Goal: Task Accomplishment & Management: Use online tool/utility

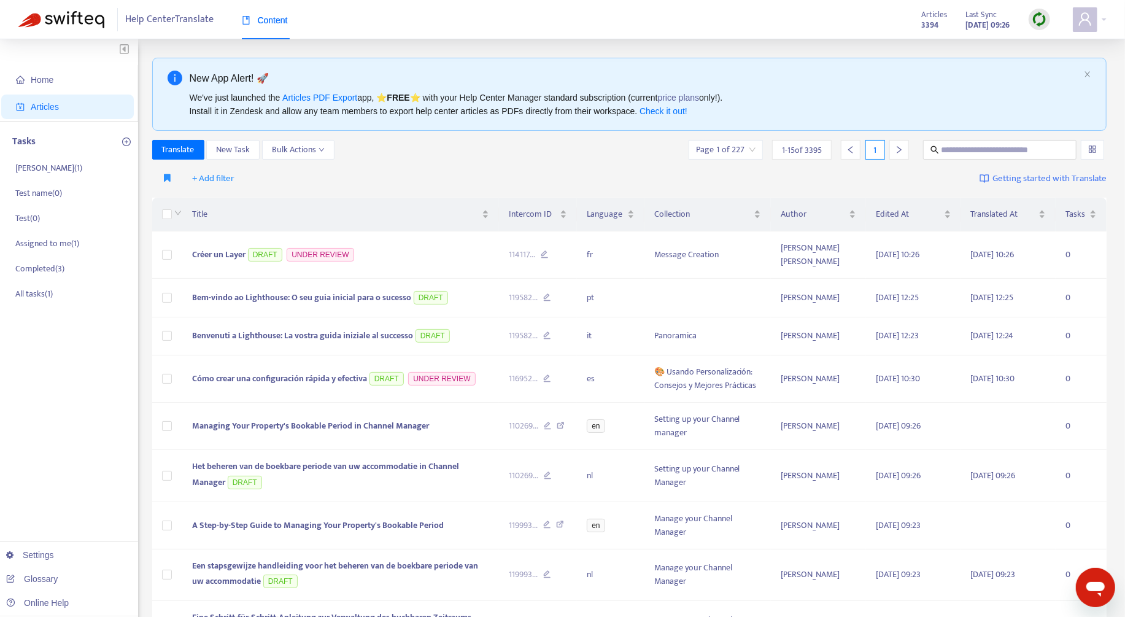
click at [1031, 16] on div at bounding box center [1039, 19] width 21 height 21
click at [1041, 37] on link "Quick Sync" at bounding box center [1065, 44] width 52 height 14
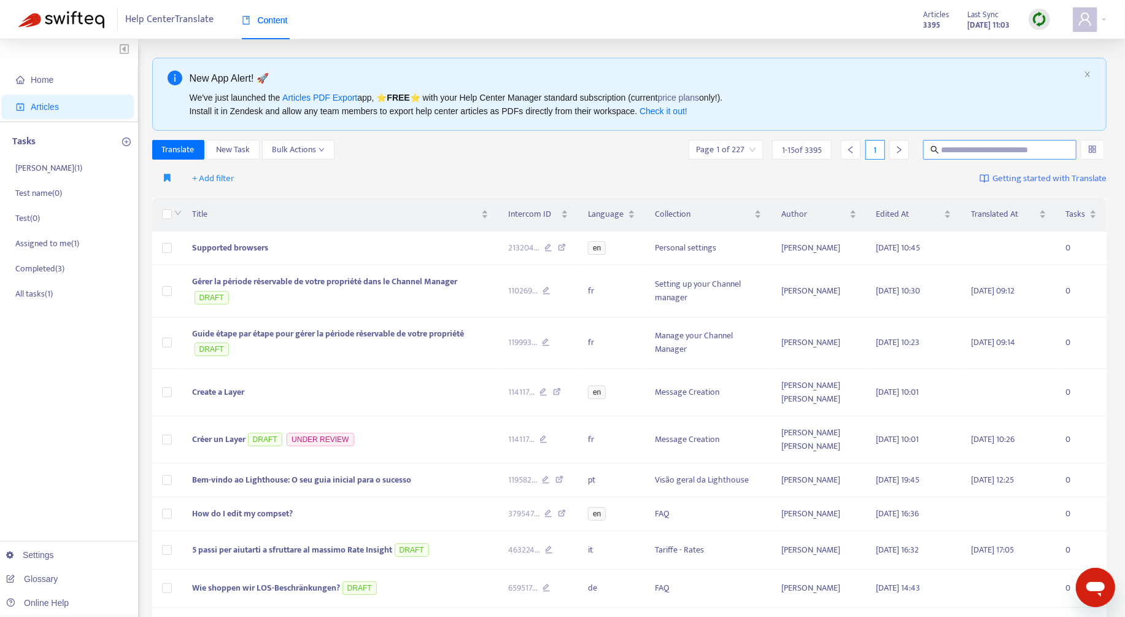
click at [1000, 156] on span at bounding box center [999, 150] width 153 height 20
type input "**********"
click at [975, 149] on input "text" at bounding box center [1001, 150] width 118 height 14
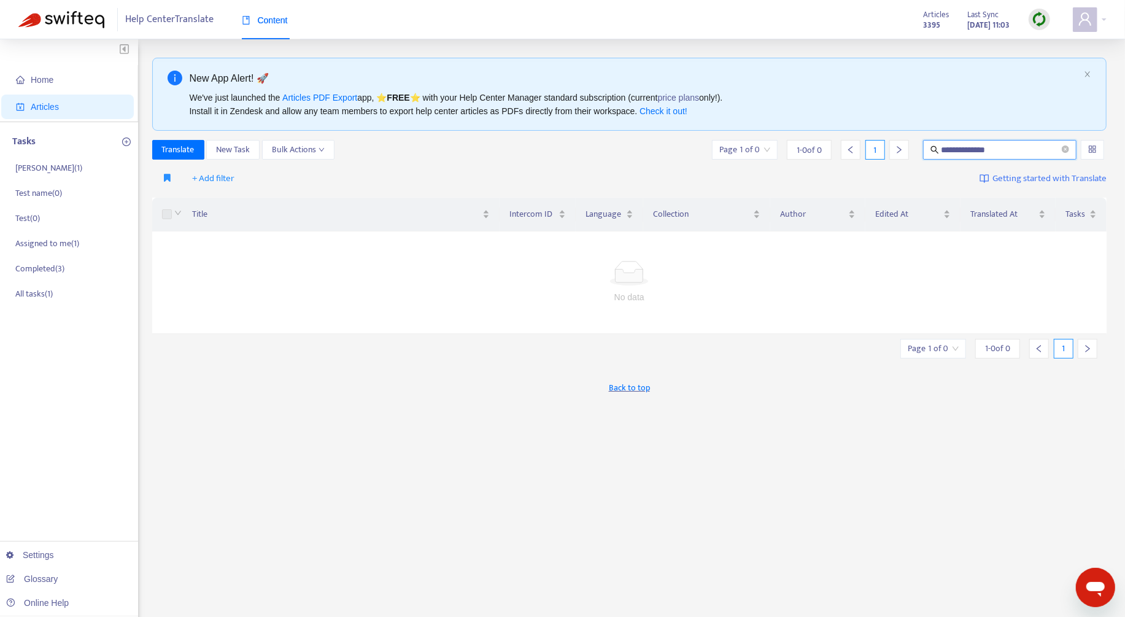
drag, startPoint x: 957, startPoint y: 152, endPoint x: 950, endPoint y: 151, distance: 6.8
click at [950, 151] on input "**********" at bounding box center [1001, 150] width 118 height 14
type input "**********"
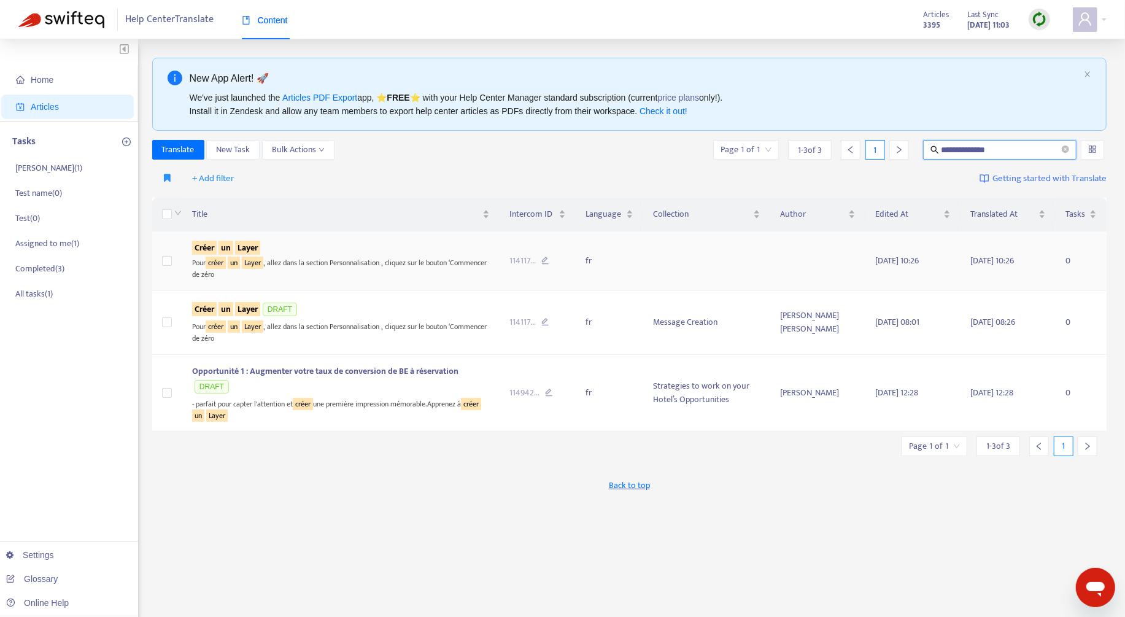
click at [402, 265] on div "Pour créer un Layer , allez dans la section Personnalisation , cliquez sur le b…" at bounding box center [341, 267] width 298 height 25
click at [411, 331] on div "Pour créer un Layer , allez dans la section Personnalisation , cliquez sur le b…" at bounding box center [341, 331] width 298 height 25
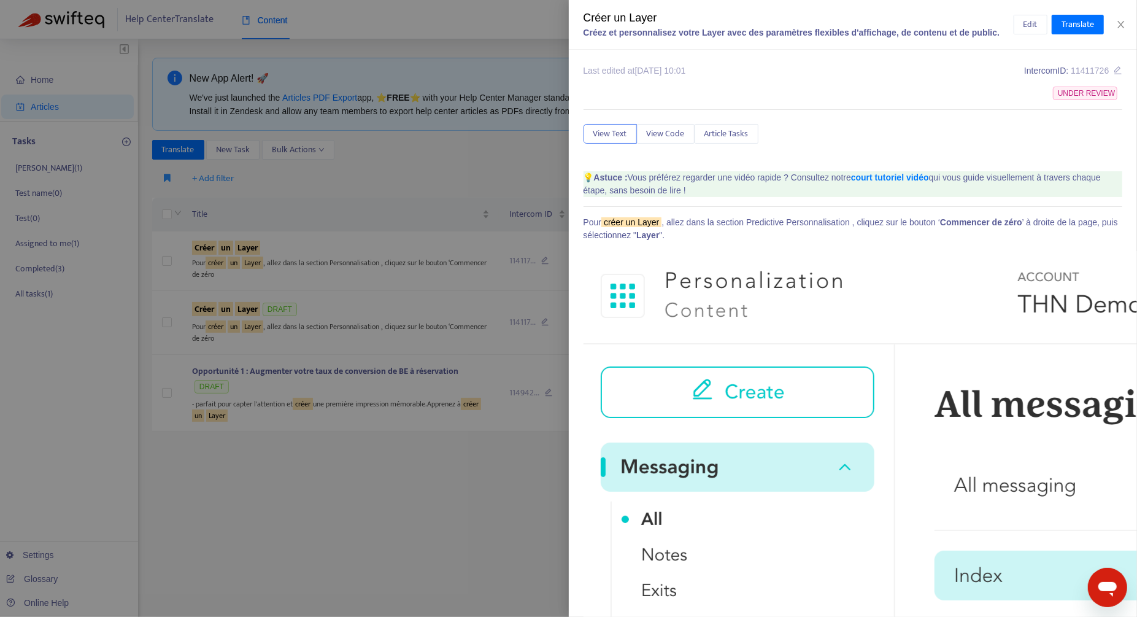
click at [392, 325] on div at bounding box center [568, 308] width 1137 height 617
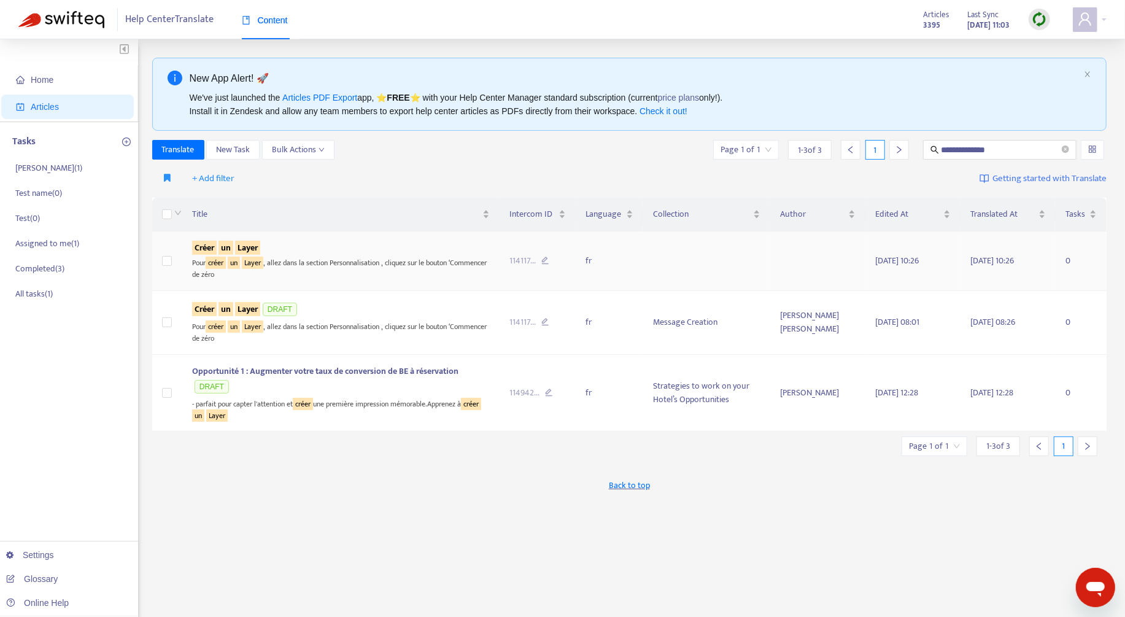
click at [430, 277] on div "Pour créer un Layer , allez dans la section Personnalisation , cliquez sur le b…" at bounding box center [341, 267] width 298 height 25
click at [430, 264] on div "Pour créer un Layer , allez dans la section Personnalisation , cliquez sur le b…" at bounding box center [341, 267] width 298 height 25
click at [403, 315] on div "Créer un Layer DRAFT" at bounding box center [341, 310] width 298 height 18
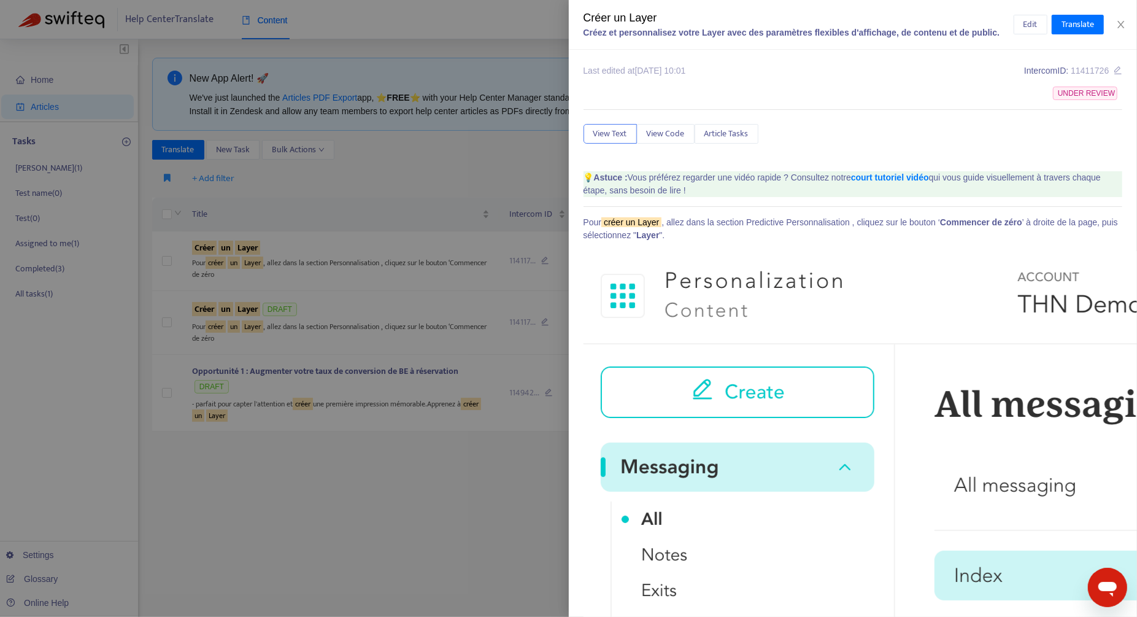
click at [398, 324] on div at bounding box center [568, 308] width 1137 height 617
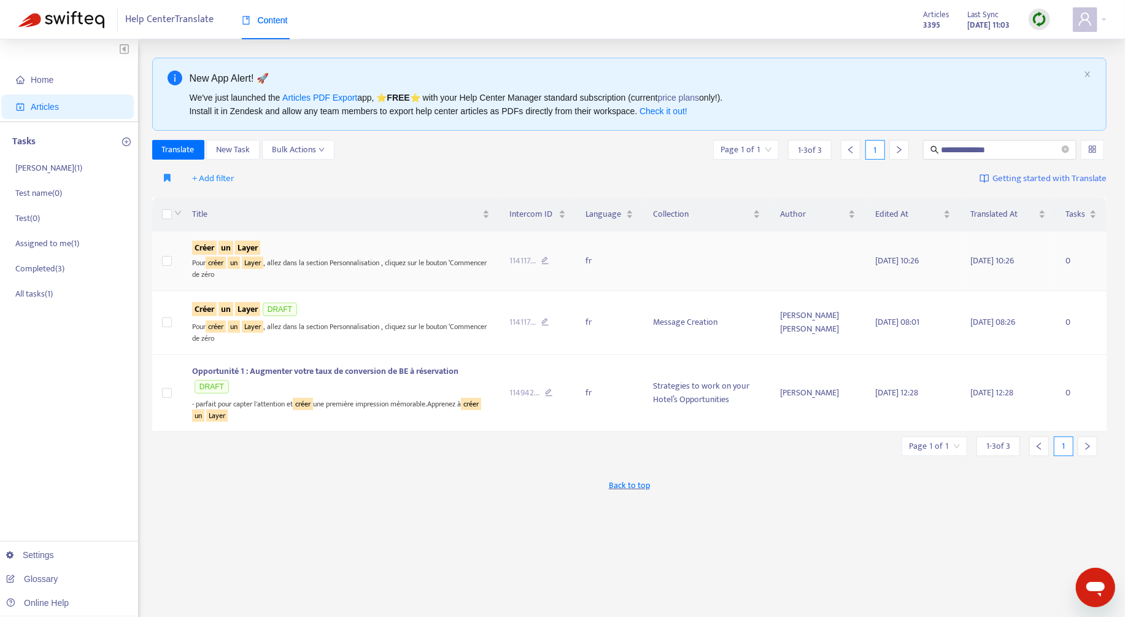
click at [401, 264] on div "Pour créer un Layer , allez dans la section Personnalisation , cliquez sur le b…" at bounding box center [341, 267] width 298 height 25
click at [295, 262] on div "Pour créer un Layer , allez dans la section Personnalisation , cliquez sur le b…" at bounding box center [341, 267] width 298 height 25
click at [236, 249] on sqkw "Layer" at bounding box center [247, 248] width 25 height 14
click at [366, 320] on div "Pour créer un Layer , allez dans la section Personnalisation , cliquez sur le b…" at bounding box center [341, 331] width 298 height 25
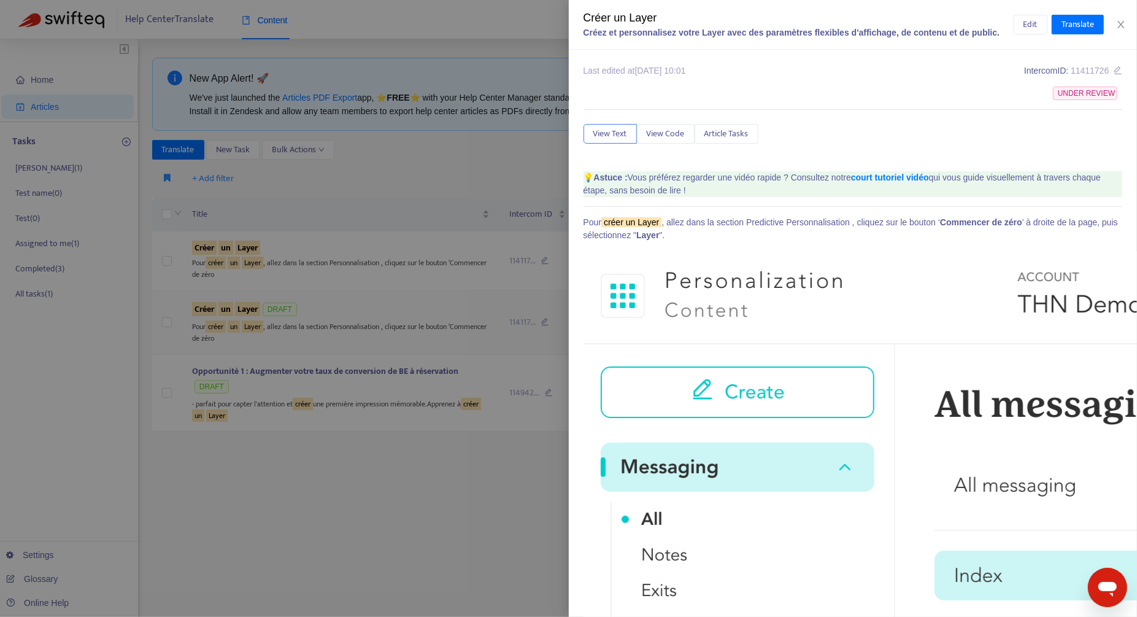
click at [366, 320] on div at bounding box center [568, 308] width 1137 height 617
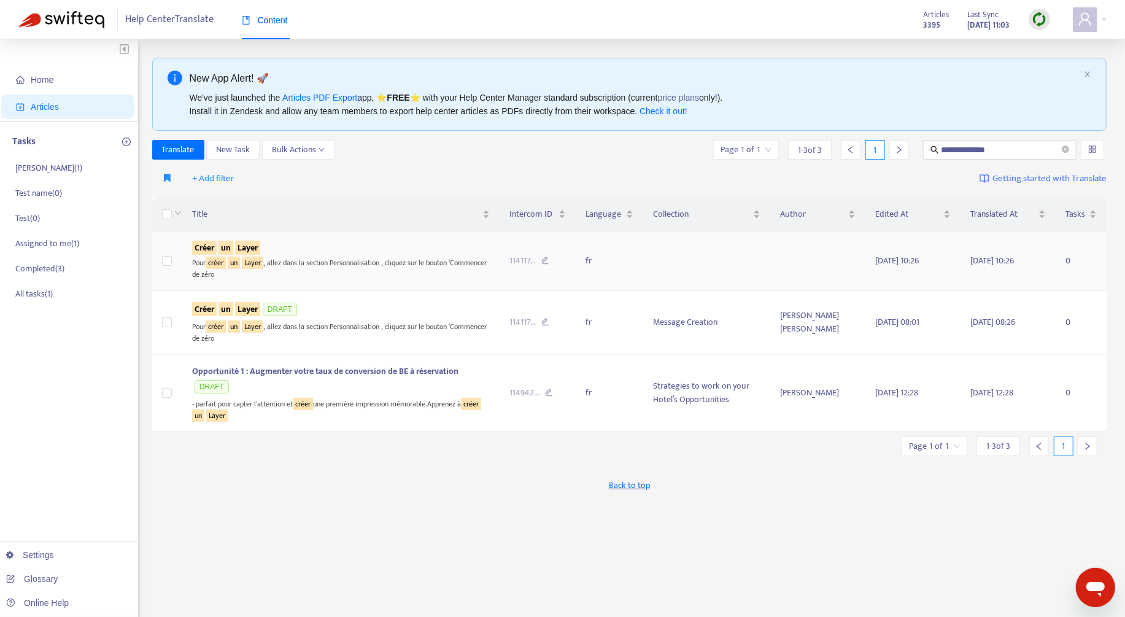
click at [412, 273] on div "Pour créer un Layer , allez dans la section Personnalisation , cliquez sur le b…" at bounding box center [341, 267] width 298 height 25
click at [414, 269] on div "Pour créer un Layer , allez dans la section Personnalisation , cliquez sur le b…" at bounding box center [341, 267] width 298 height 25
click at [414, 321] on div "Pour créer un Layer , allez dans la section Personnalisation , cliquez sur le b…" at bounding box center [341, 331] width 298 height 25
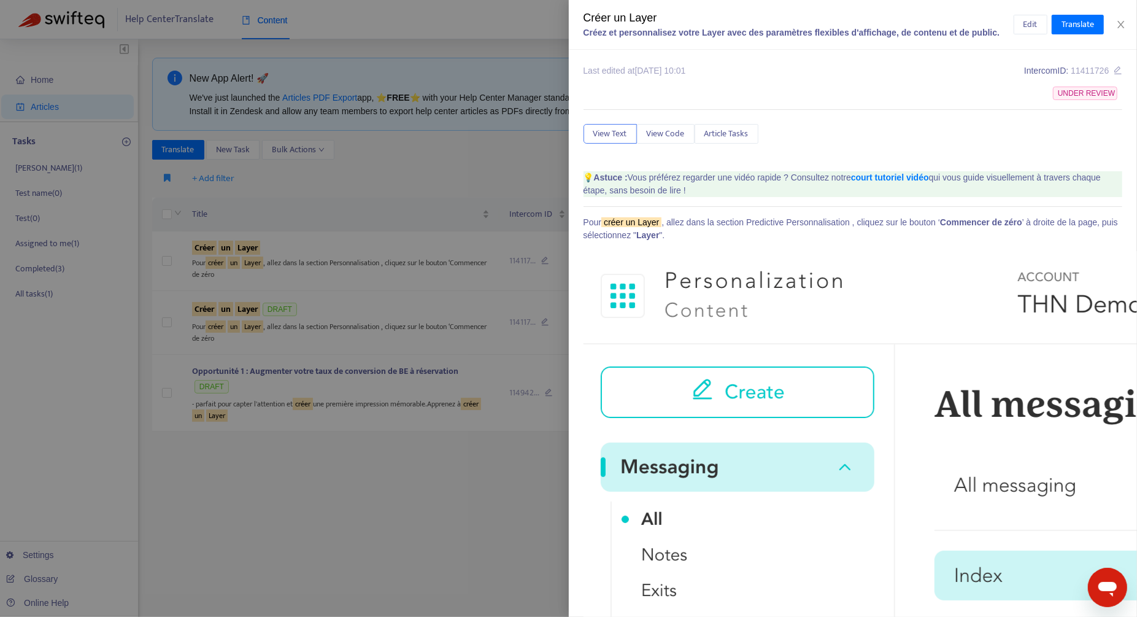
click at [408, 316] on div at bounding box center [568, 308] width 1137 height 617
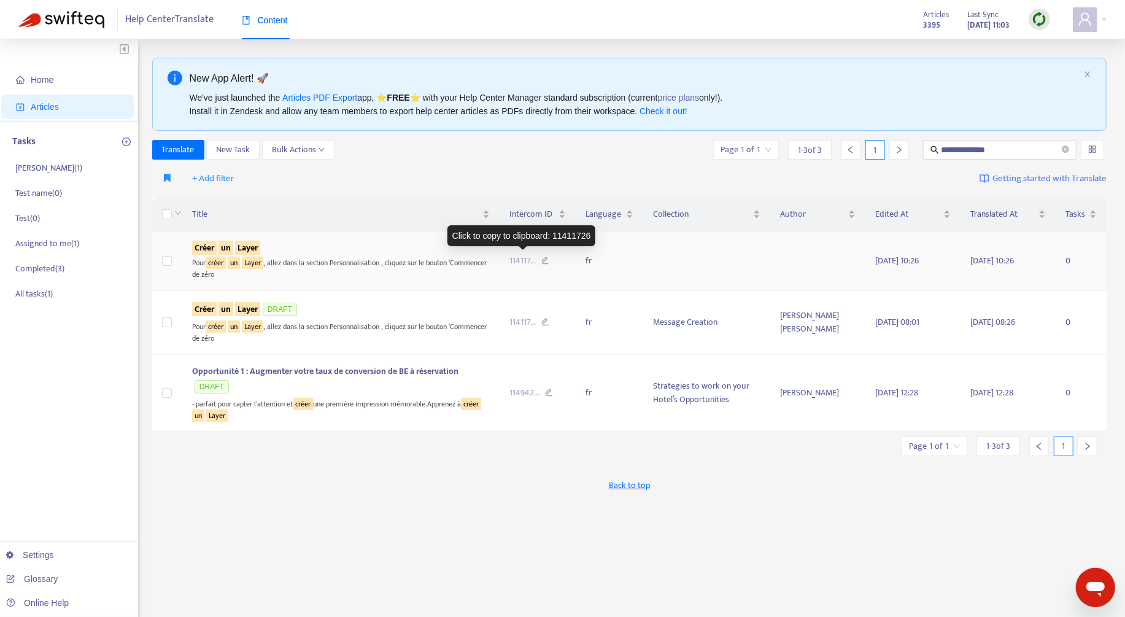
click at [518, 261] on span "114117 ..." at bounding box center [522, 261] width 26 height 14
click at [968, 148] on input "**********" at bounding box center [1001, 150] width 118 height 14
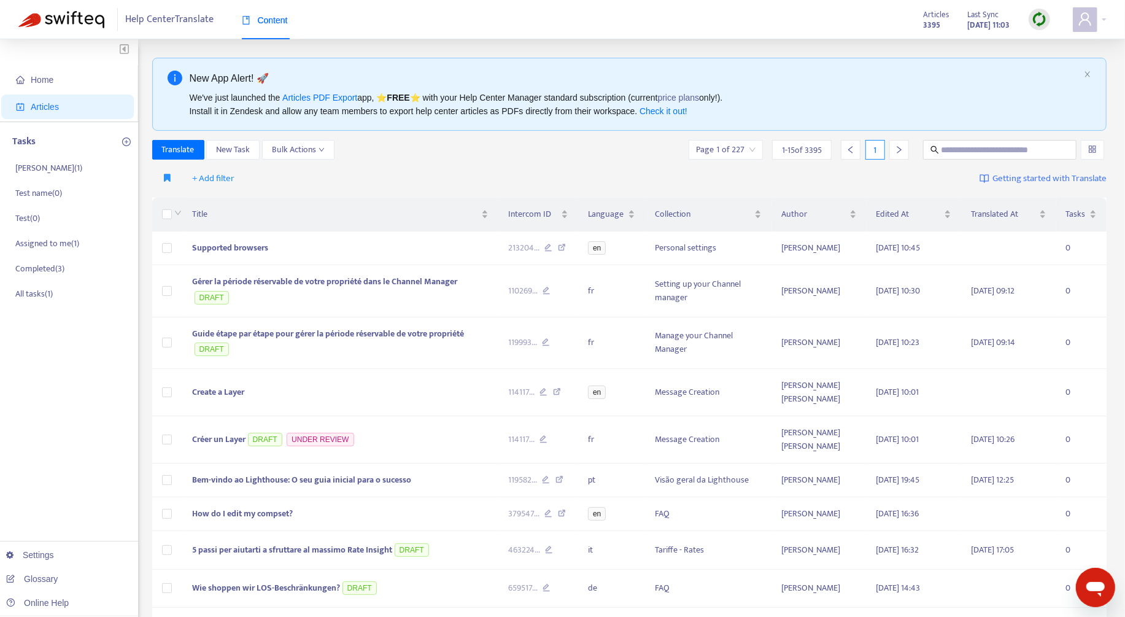
click at [1039, 20] on img at bounding box center [1039, 19] width 15 height 15
click at [1039, 48] on link "Quick Sync" at bounding box center [1065, 44] width 52 height 14
click at [968, 155] on input "text" at bounding box center [1001, 150] width 118 height 14
paste input "**********"
type input "**********"
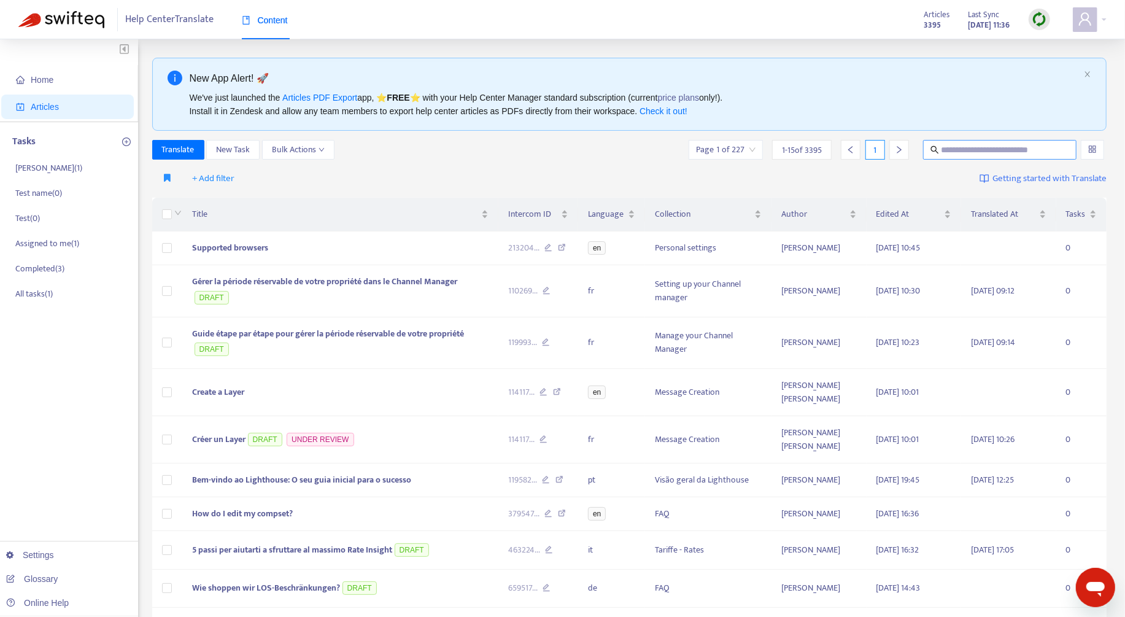
click at [1000, 150] on input "text" at bounding box center [1001, 150] width 118 height 14
paste input "**********"
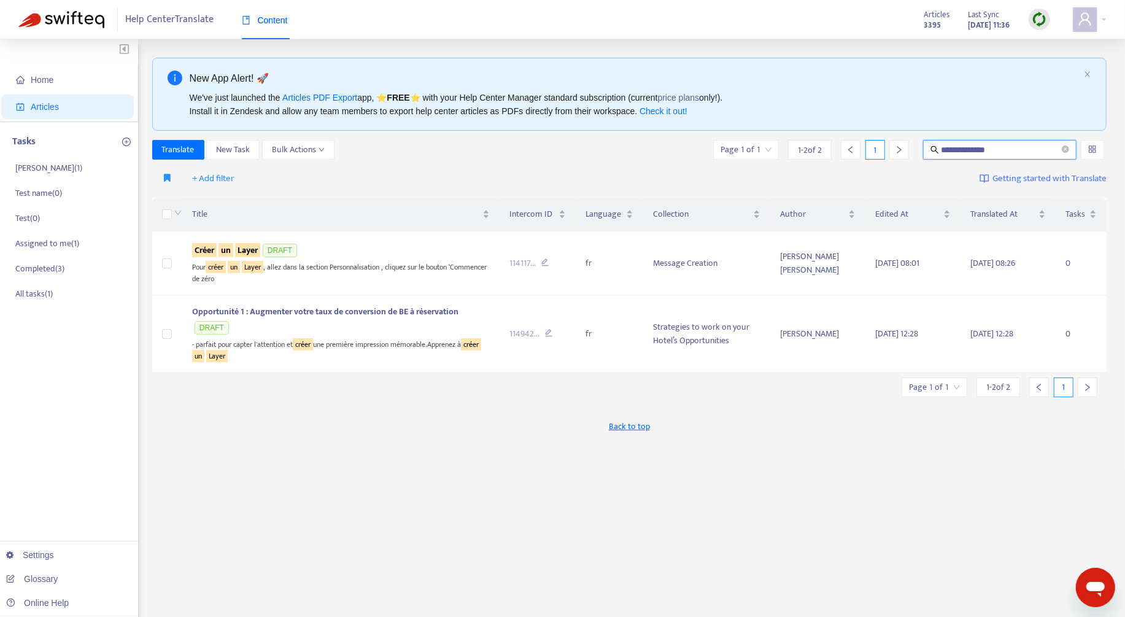
click at [973, 153] on input "**********" at bounding box center [1001, 150] width 118 height 14
type input "**********"
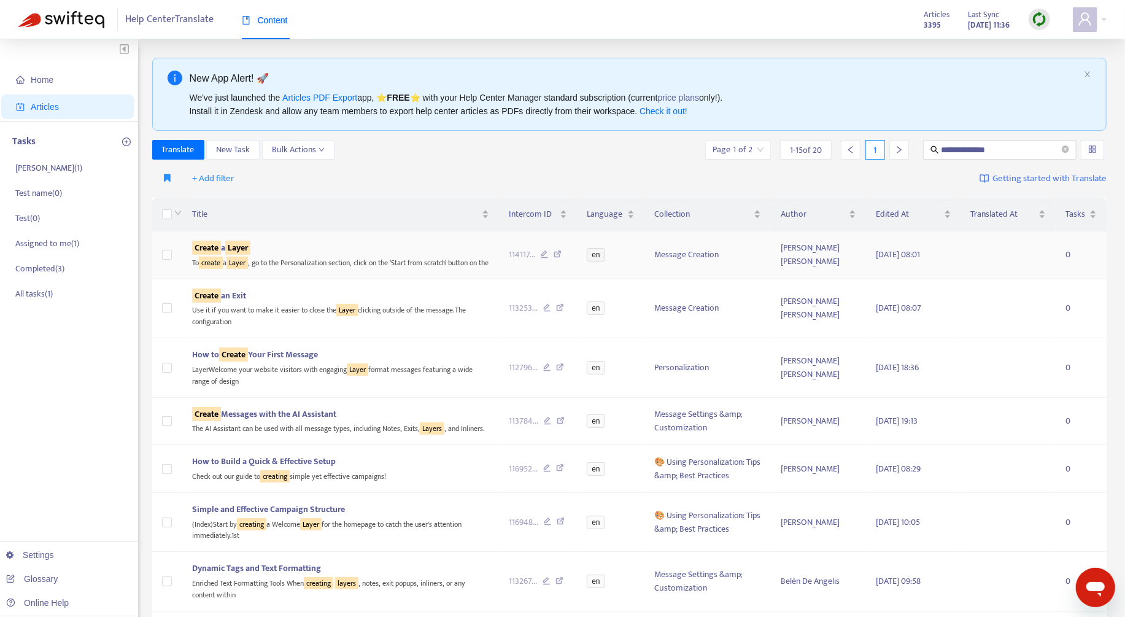
click at [395, 269] on div "To create a Layer , go to the Personalization section, click on the ‘Start from…" at bounding box center [340, 262] width 297 height 14
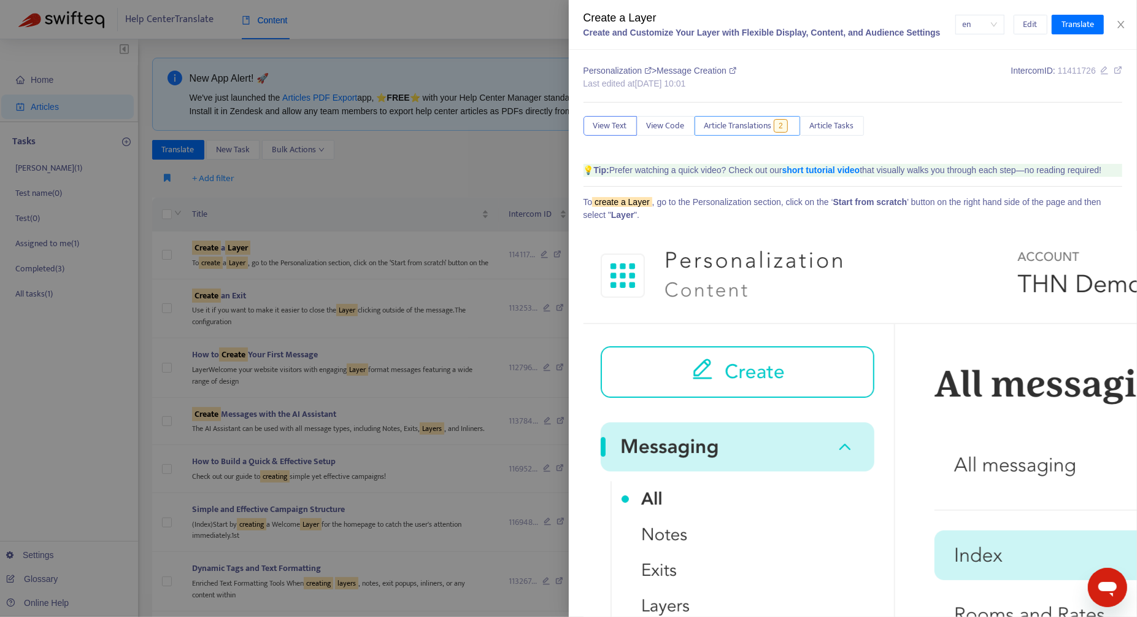
click at [737, 119] on span "Article Translations" at bounding box center [739, 126] width 68 height 14
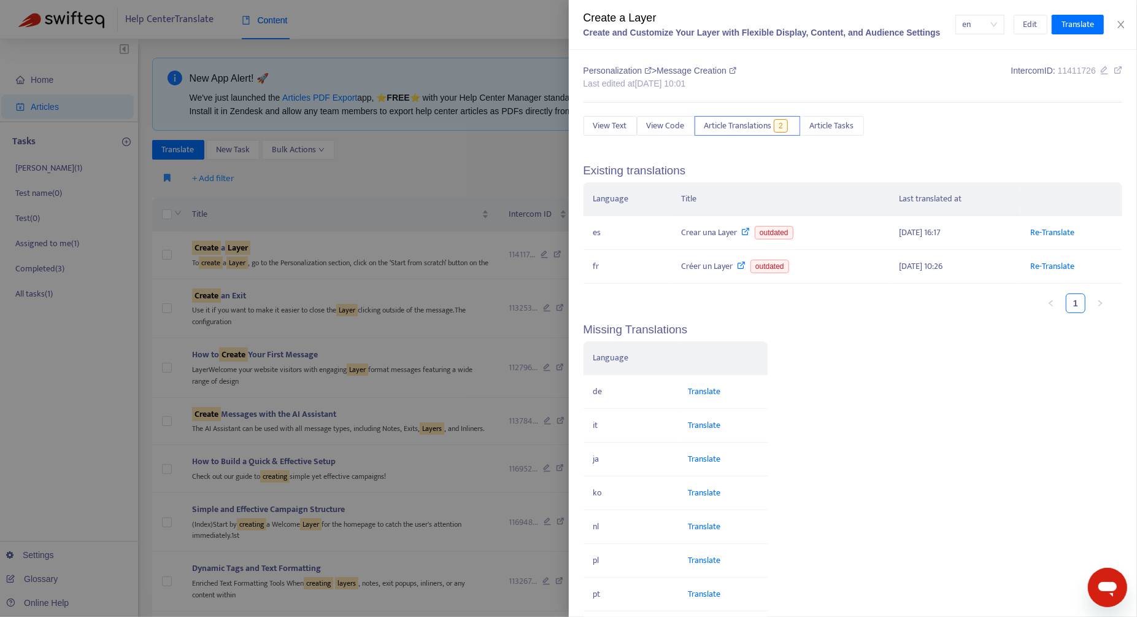
click at [447, 244] on div at bounding box center [568, 308] width 1137 height 617
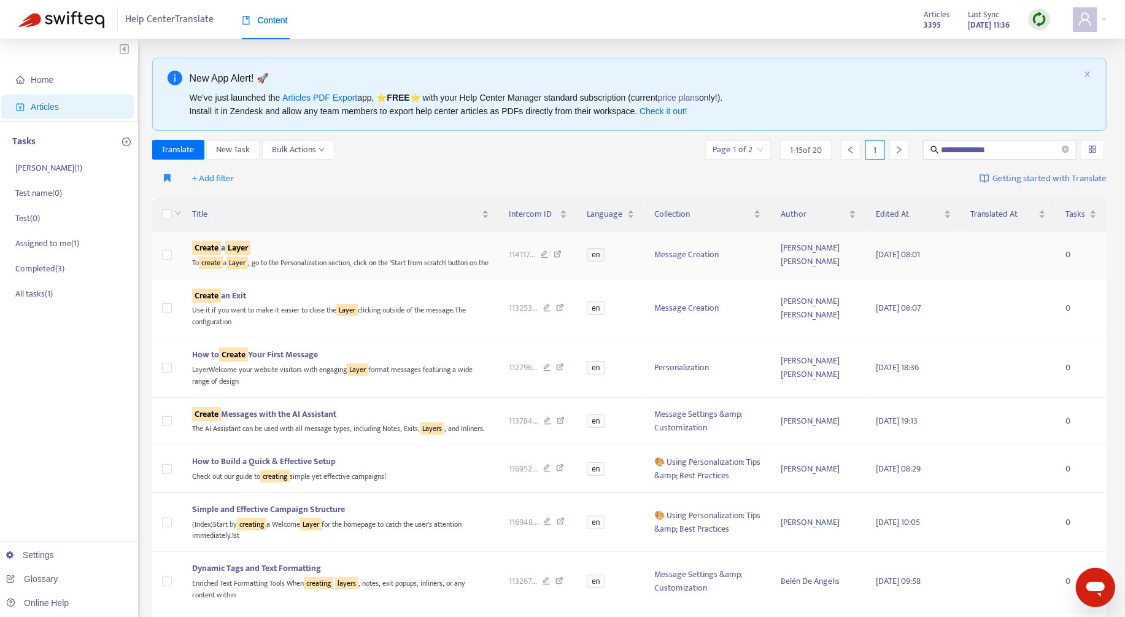
click at [422, 261] on div "To create a Layer , go to the Personalization section, click on the ‘Start from…" at bounding box center [340, 262] width 297 height 14
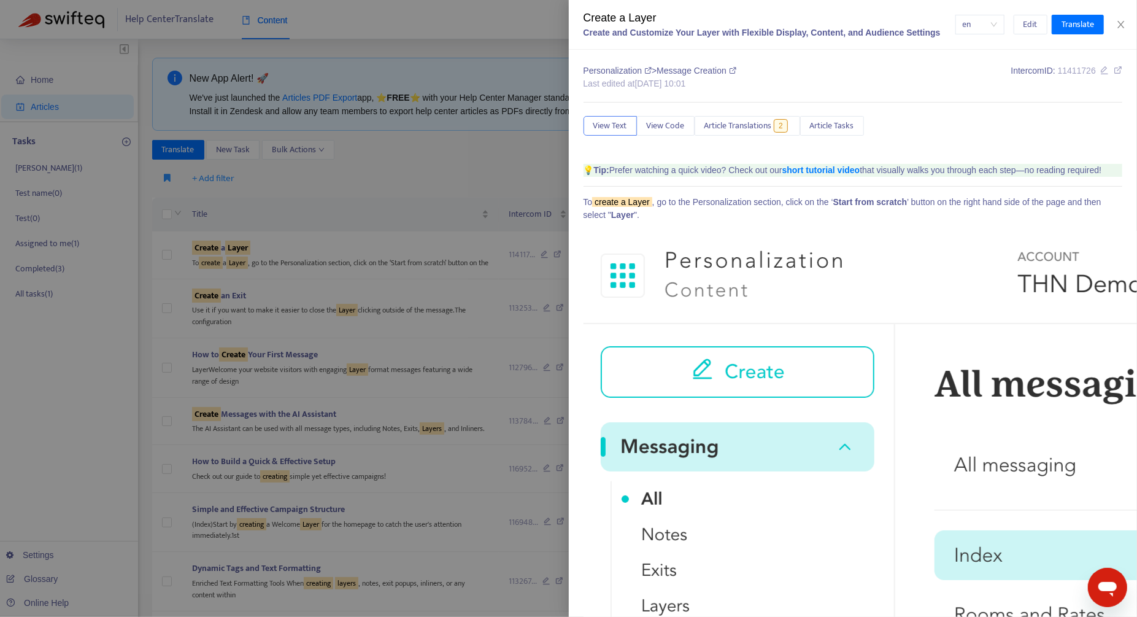
click at [207, 259] on div at bounding box center [568, 308] width 1137 height 617
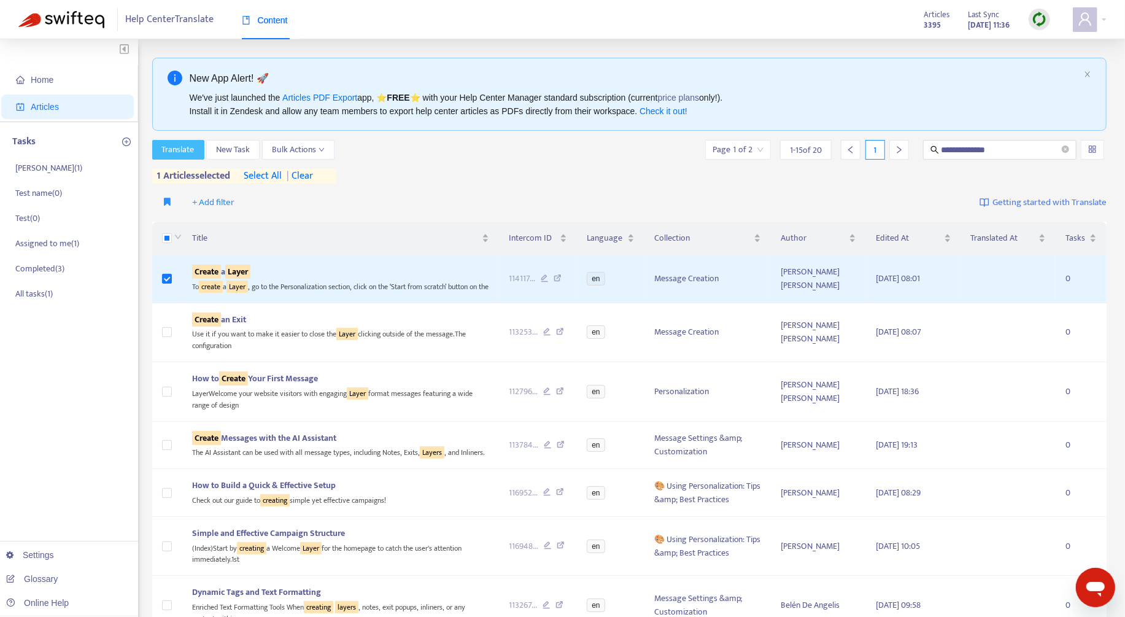
click at [187, 147] on span "Translate" at bounding box center [178, 150] width 33 height 14
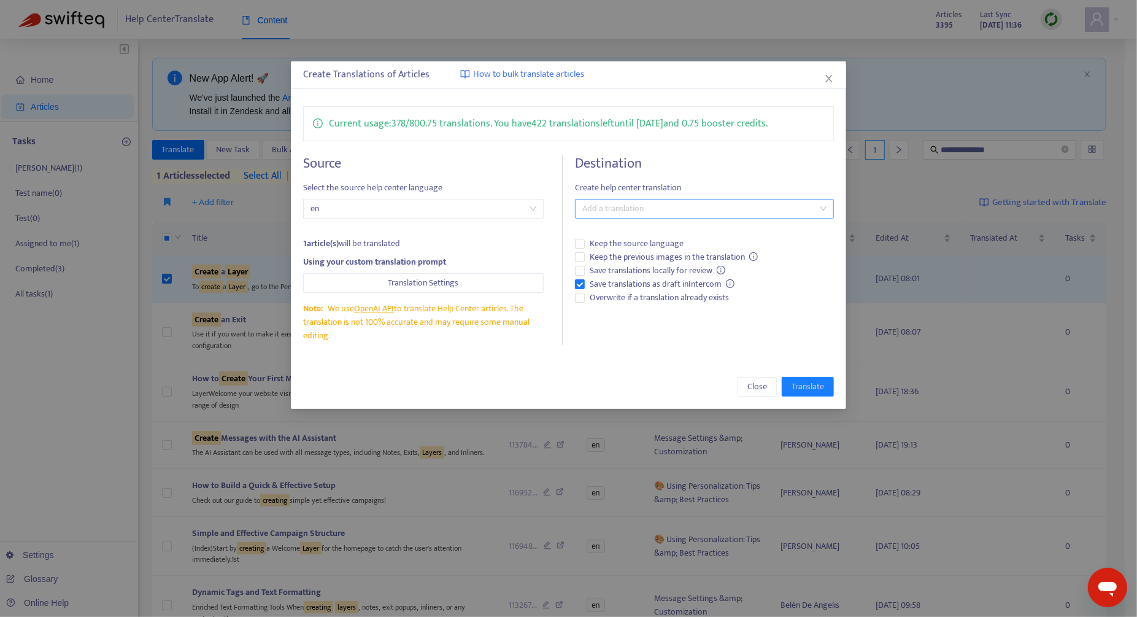
click at [621, 206] on div at bounding box center [698, 208] width 241 height 15
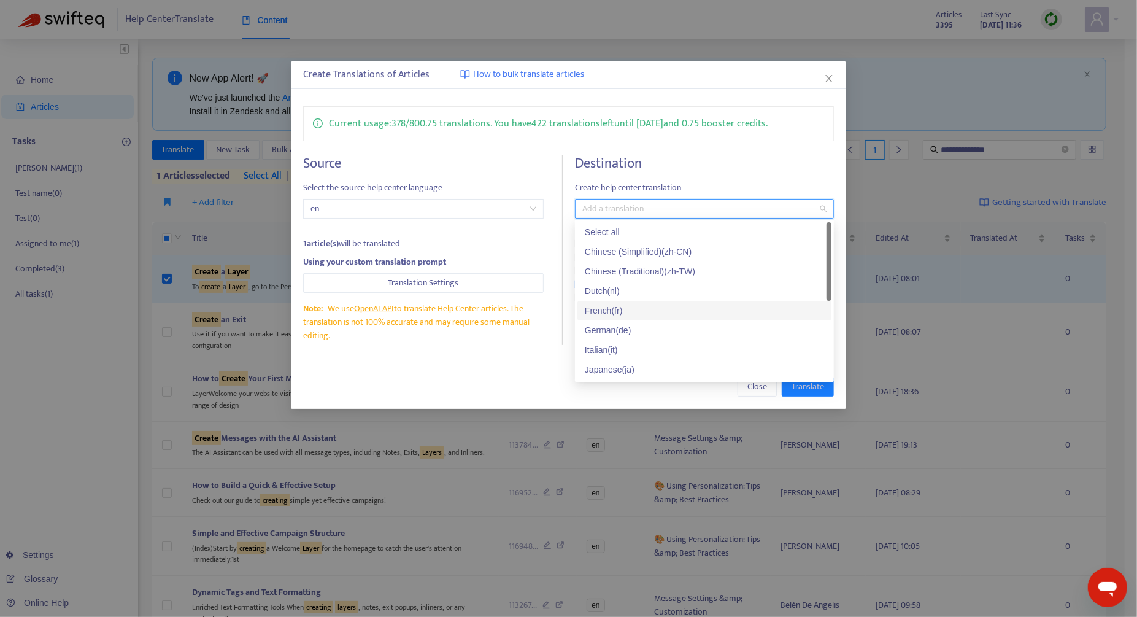
click at [644, 313] on div "French ( fr )" at bounding box center [704, 311] width 239 height 14
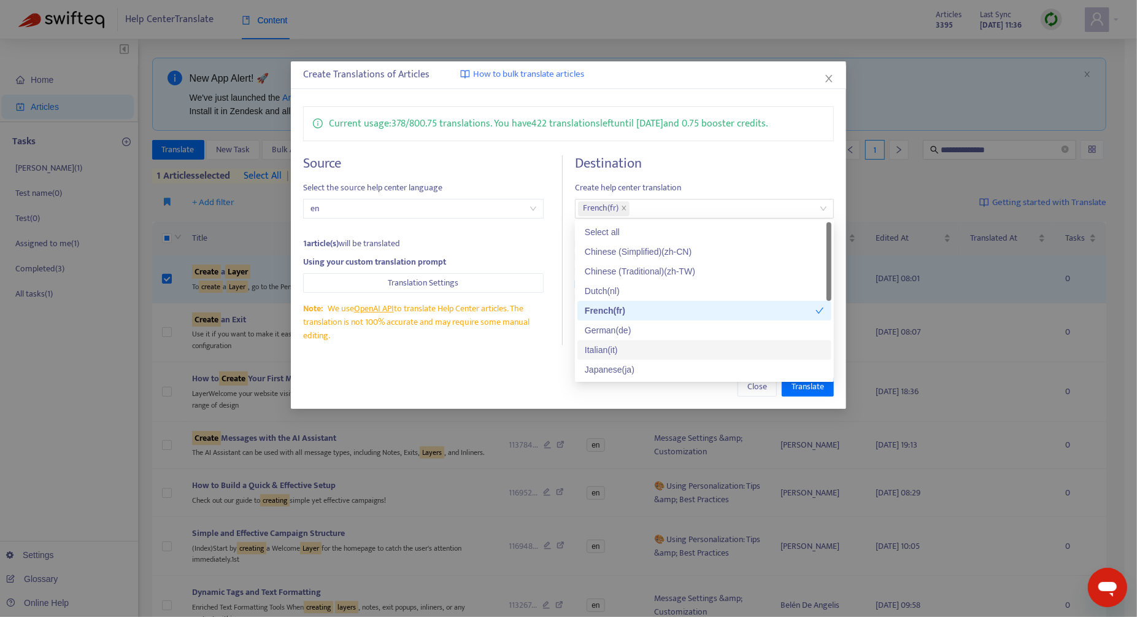
click at [530, 376] on div "Close Translate" at bounding box center [568, 387] width 555 height 44
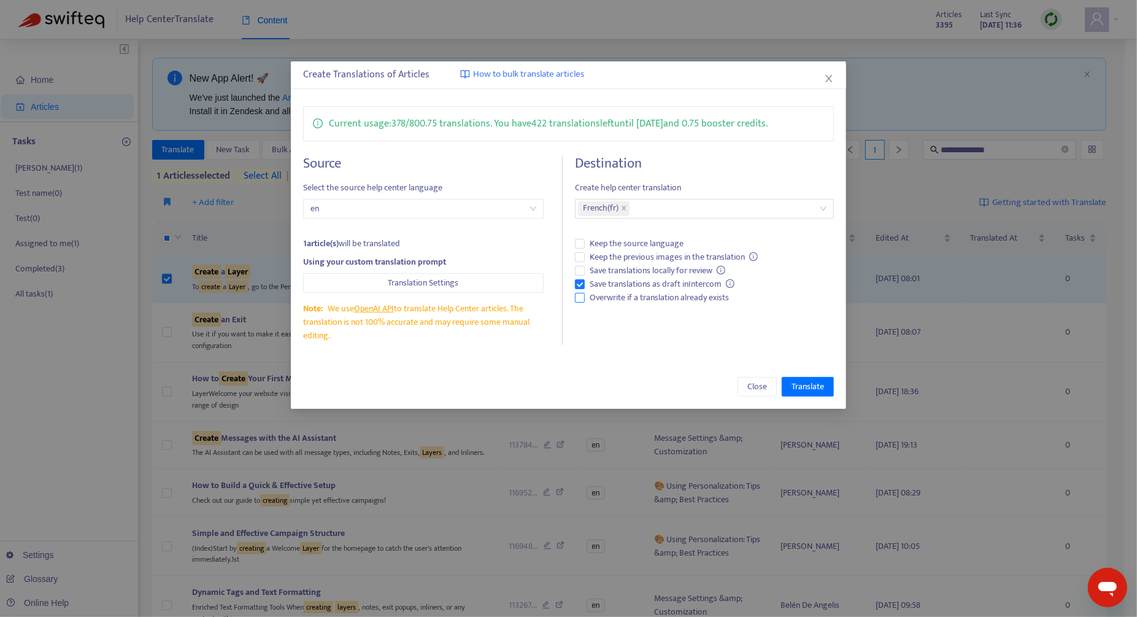
click at [607, 301] on span "Overwrite if a translation already exists" at bounding box center [659, 298] width 149 height 14
click at [803, 385] on span "Translate" at bounding box center [808, 387] width 33 height 14
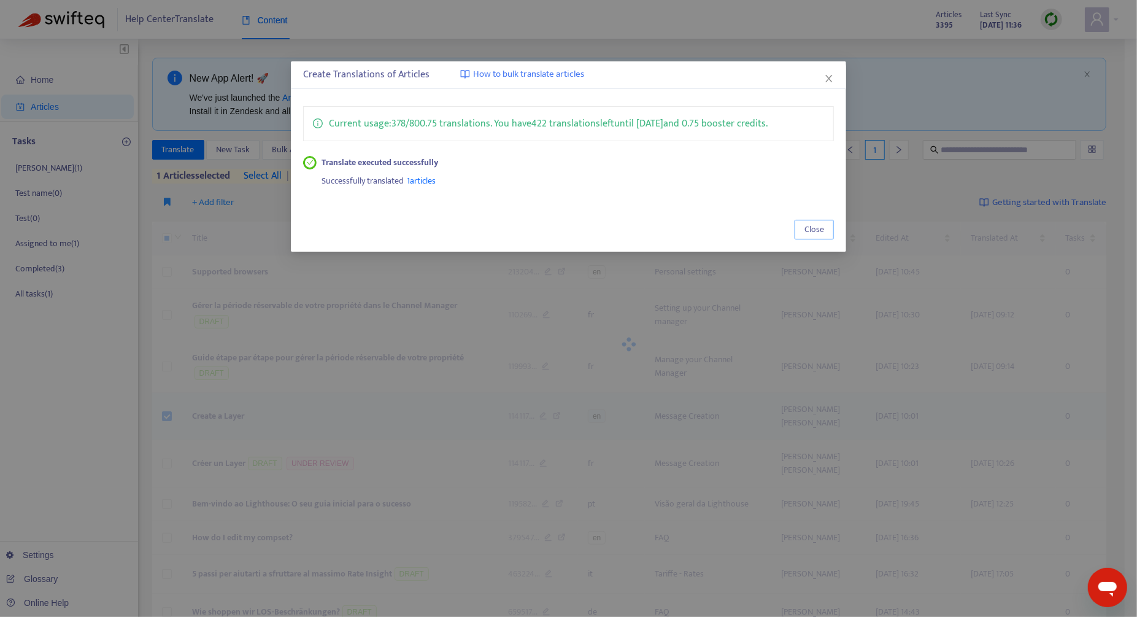
click at [819, 226] on span "Close" at bounding box center [815, 230] width 20 height 14
